Goal: Task Accomplishment & Management: Use online tool/utility

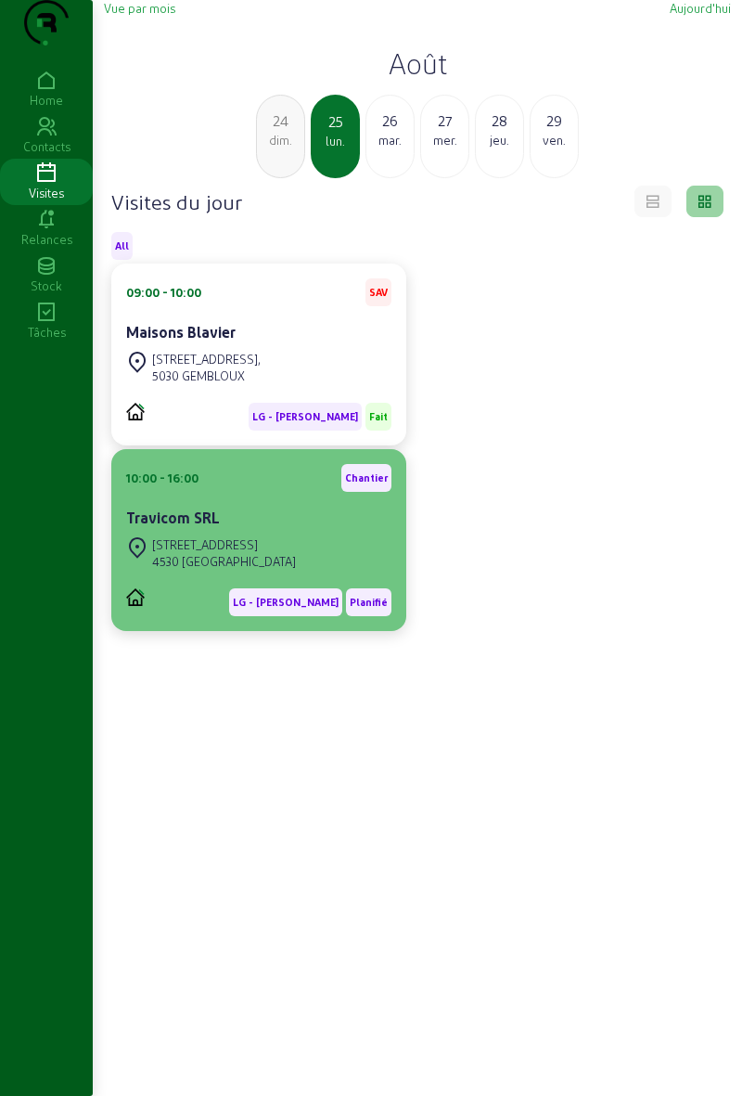
click at [315, 574] on div "[STREET_ADDRESS]" at bounding box center [258, 553] width 265 height 41
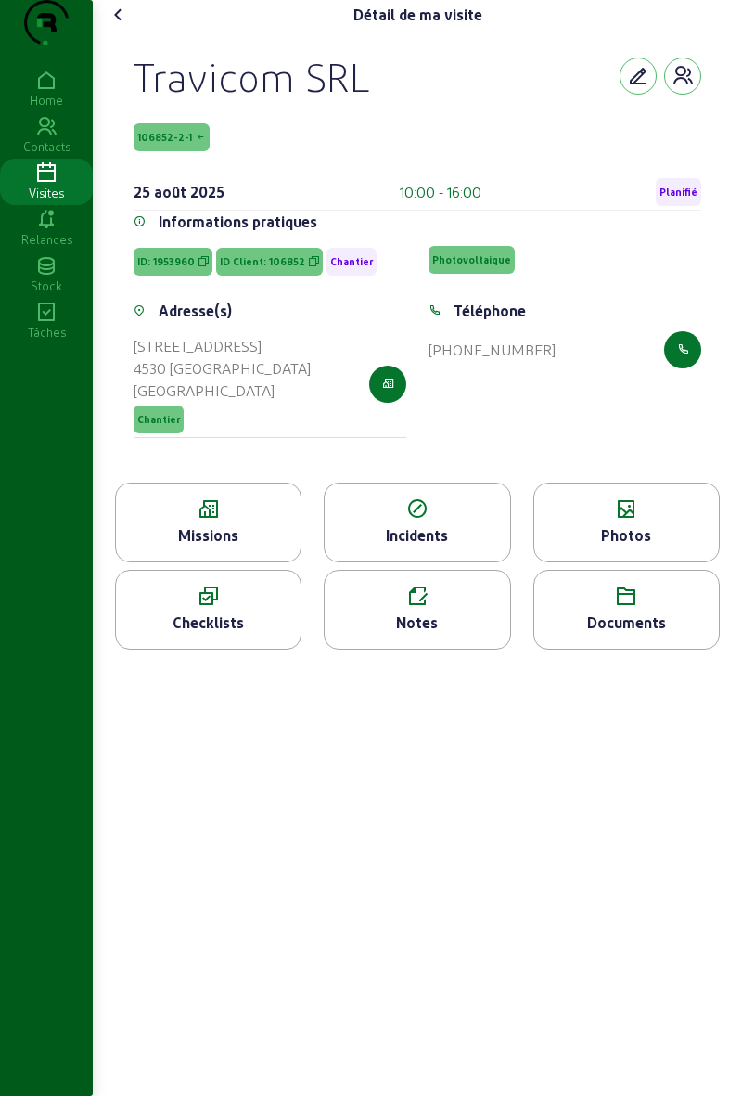
click at [685, 199] on span "Planifié" at bounding box center [679, 192] width 38 height 13
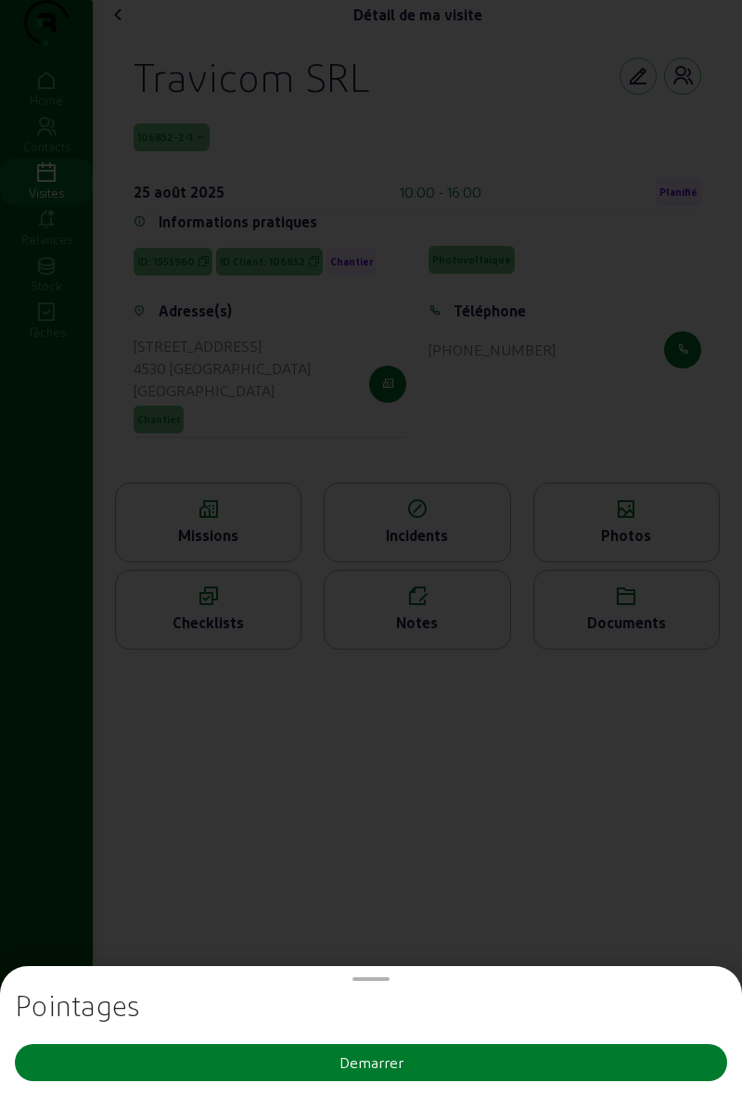
click at [469, 1069] on button "Demarrer" at bounding box center [371, 1062] width 713 height 37
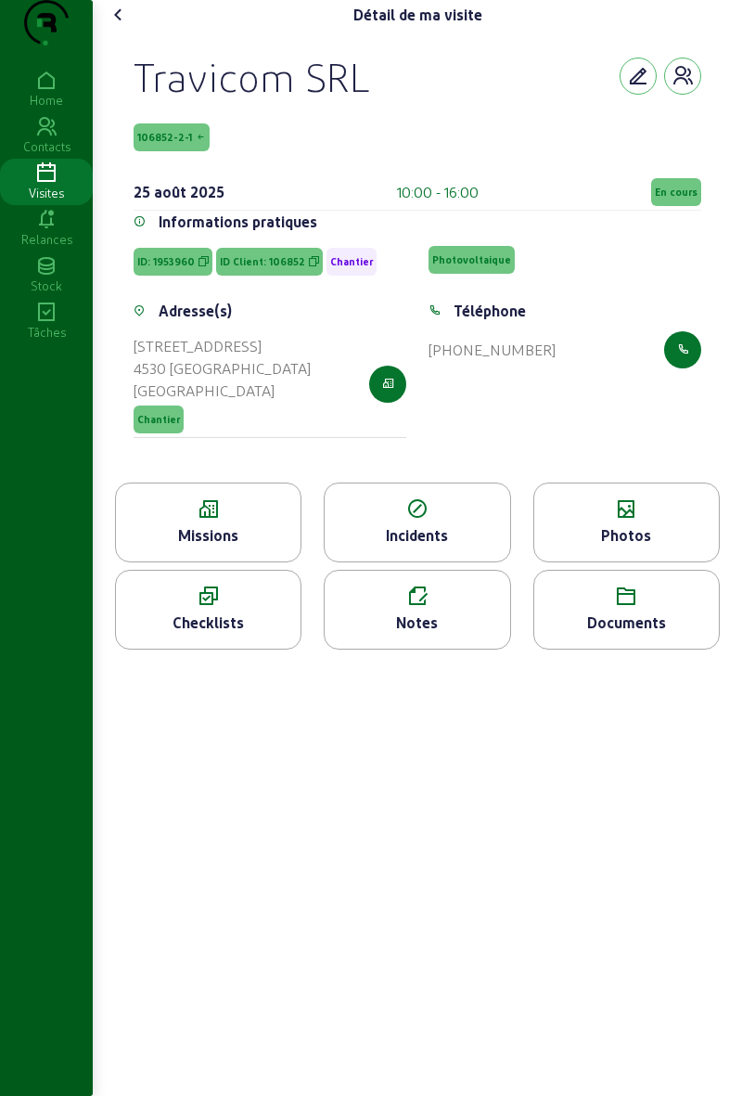
click at [189, 521] on icon at bounding box center [208, 509] width 185 height 22
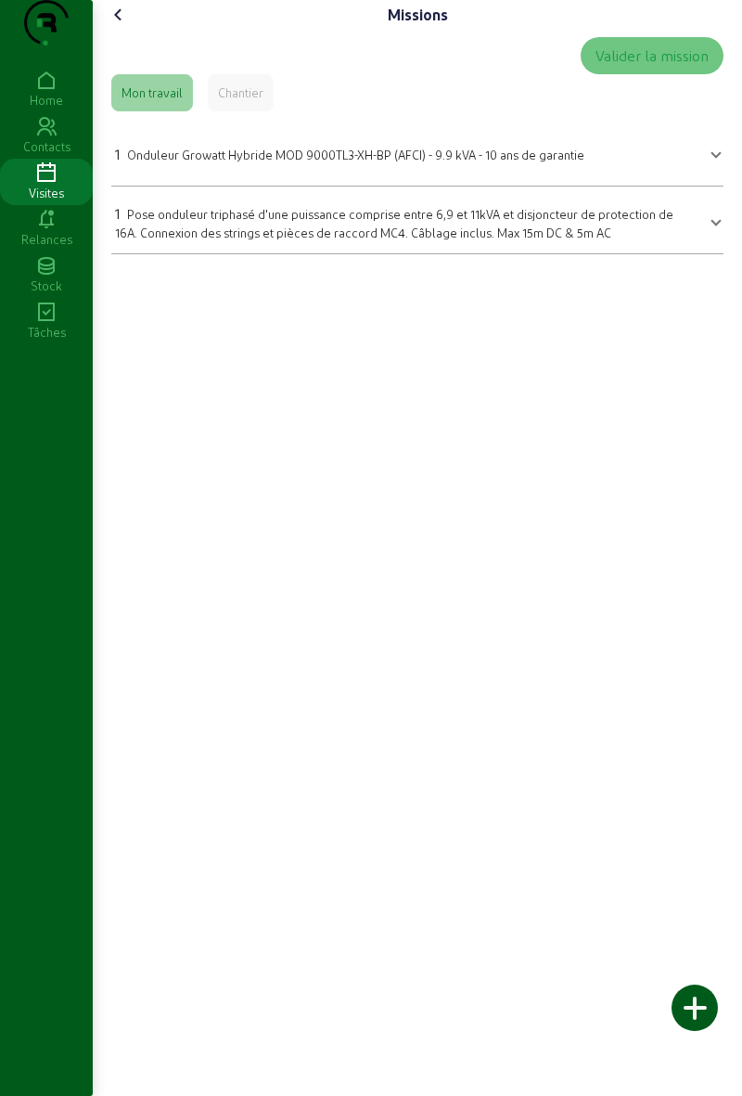
click at [241, 101] on div "Chantier" at bounding box center [240, 92] width 45 height 17
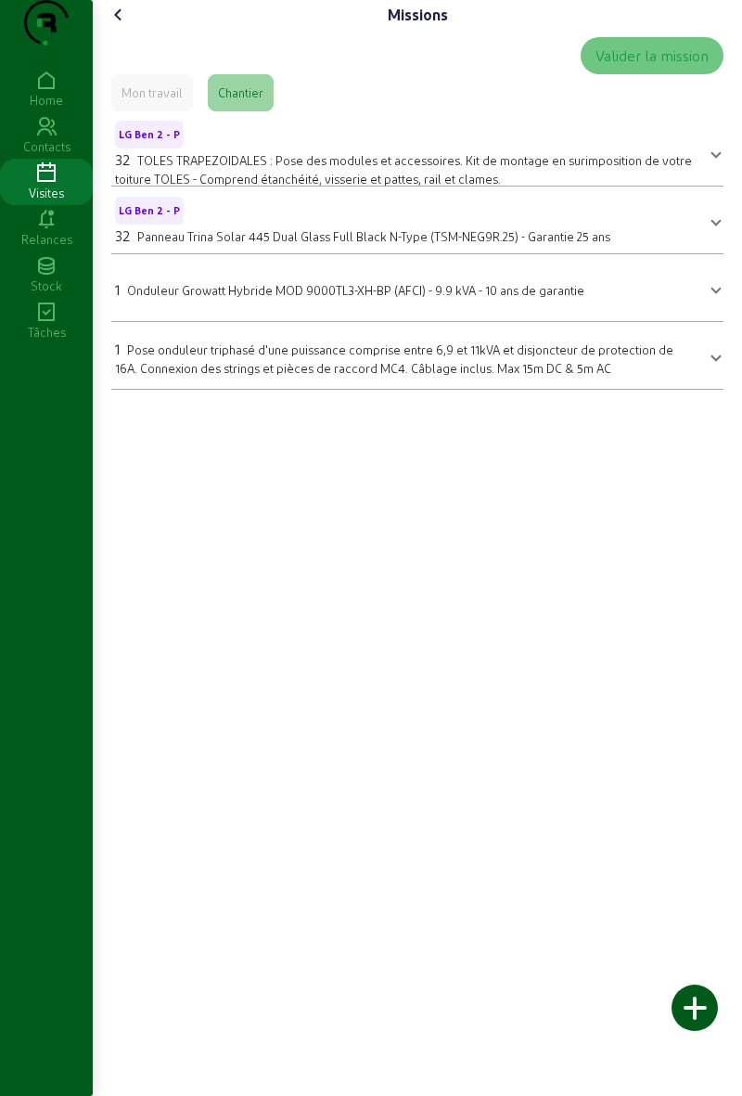
click at [119, 26] on icon at bounding box center [119, 15] width 22 height 22
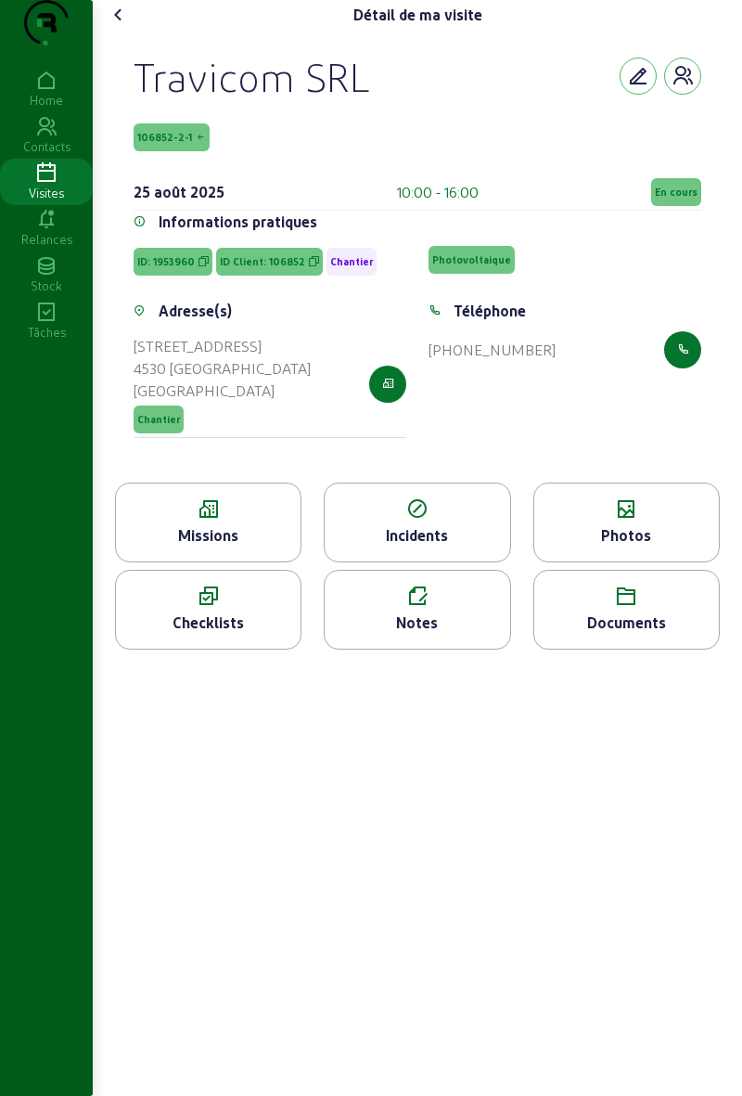
click at [596, 562] on div "Photos" at bounding box center [627, 523] width 187 height 80
